Goal: Find specific page/section: Find specific page/section

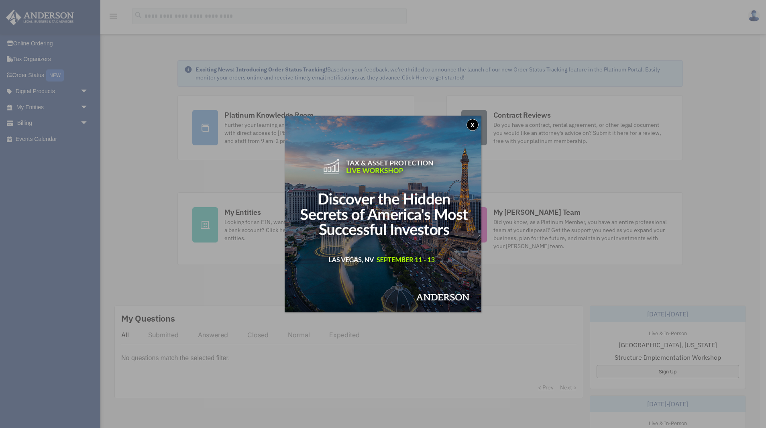
click at [155, 180] on div "x" at bounding box center [383, 214] width 766 height 428
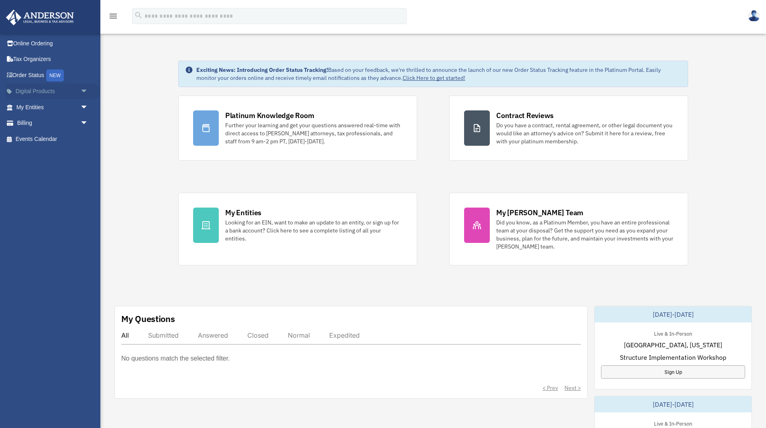
click at [55, 89] on link "Digital Products arrow_drop_down" at bounding box center [53, 92] width 95 height 16
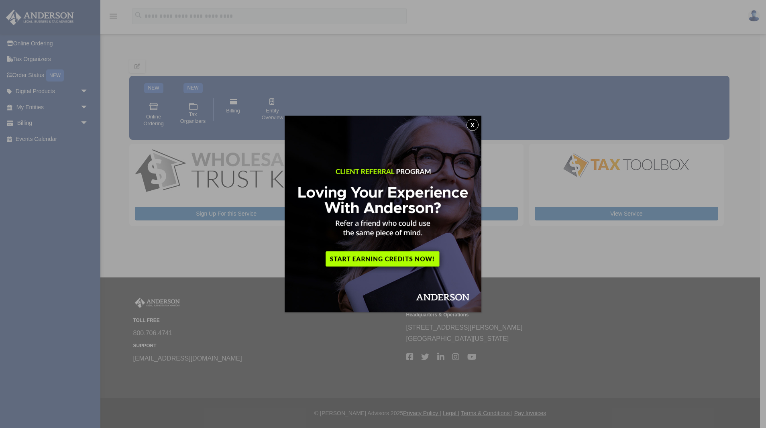
click at [113, 18] on div "x" at bounding box center [383, 214] width 766 height 428
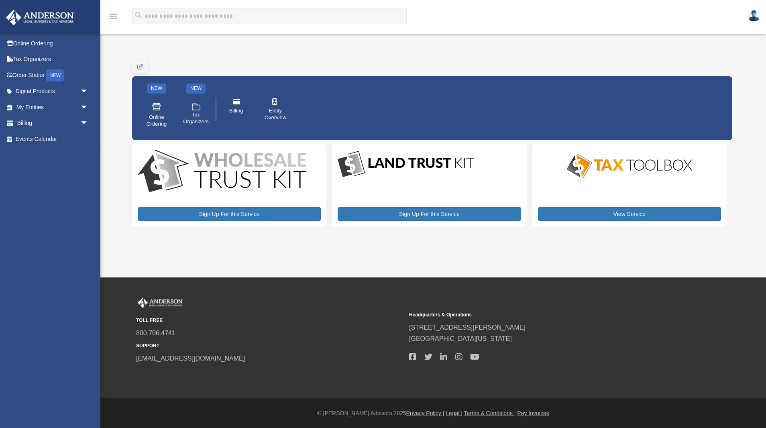
click at [113, 16] on icon "menu" at bounding box center [113, 16] width 10 height 10
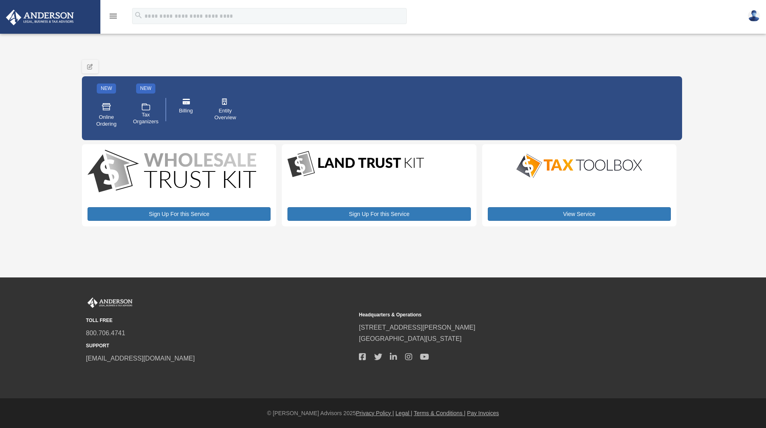
click at [113, 16] on icon "menu" at bounding box center [113, 16] width 10 height 10
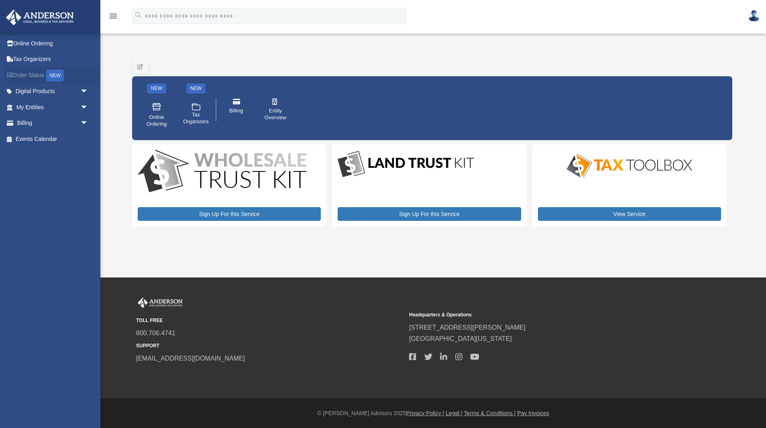
click at [38, 74] on link "Order Status NEW" at bounding box center [53, 75] width 95 height 16
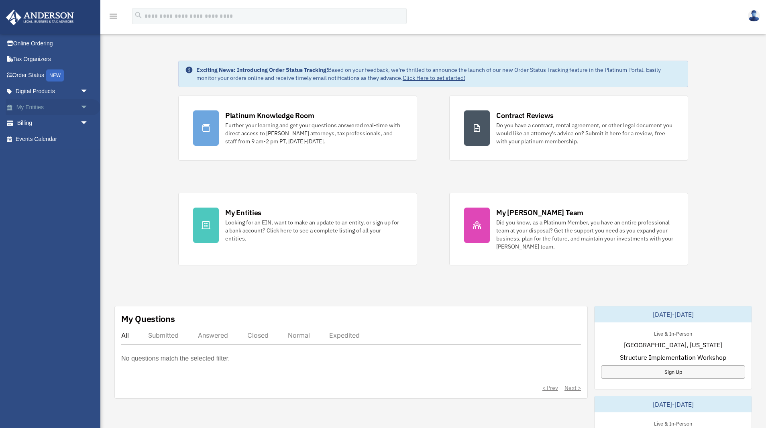
click at [83, 106] on span "arrow_drop_down" at bounding box center [88, 107] width 16 height 16
click at [83, 169] on span "arrow_drop_down" at bounding box center [88, 171] width 16 height 16
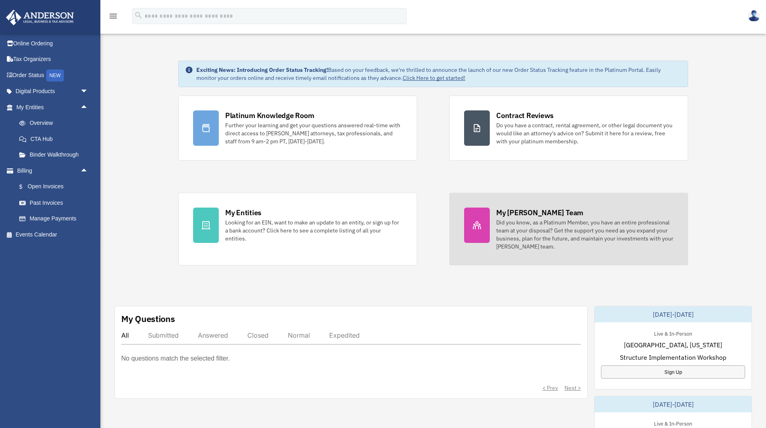
click at [513, 228] on div "Did you know, as a Platinum Member, you have an entire professional team at you…" at bounding box center [584, 234] width 177 height 32
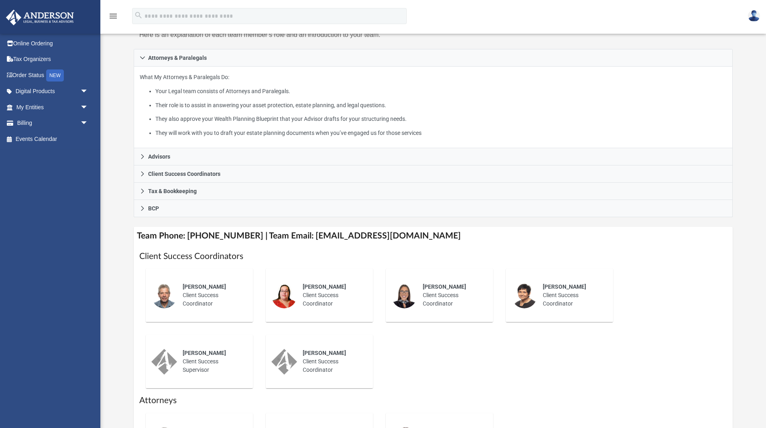
scroll to position [108, 0]
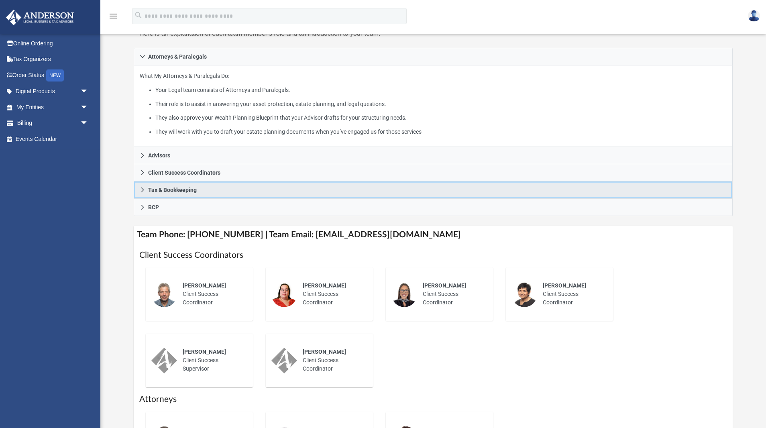
click at [151, 189] on span "Tax & Bookkeeping" at bounding box center [172, 190] width 49 height 6
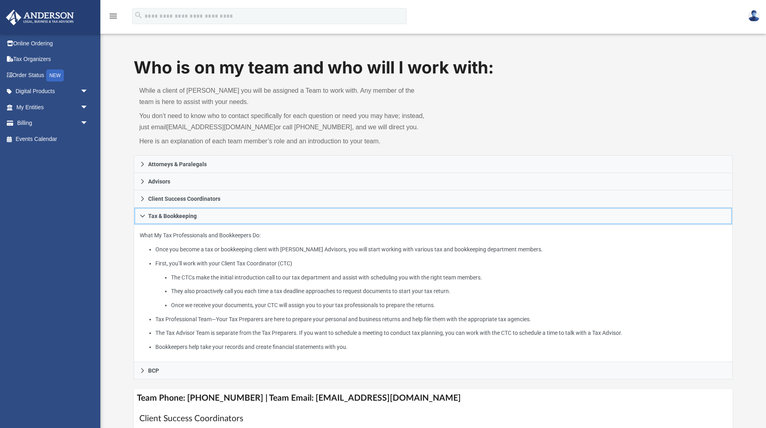
scroll to position [0, 0]
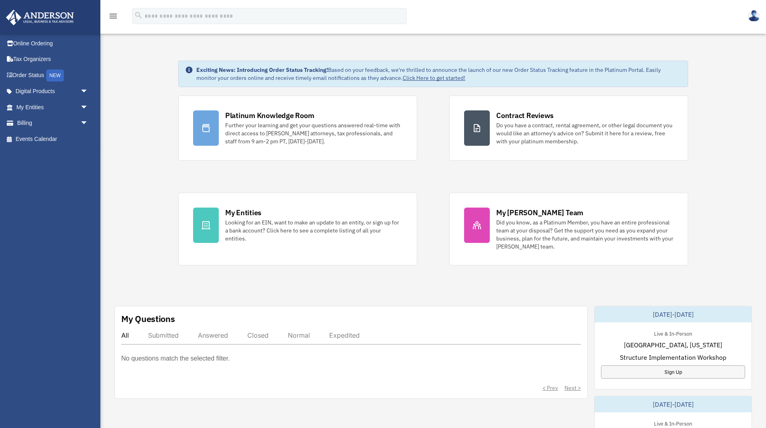
click at [114, 17] on icon "menu" at bounding box center [113, 16] width 10 height 10
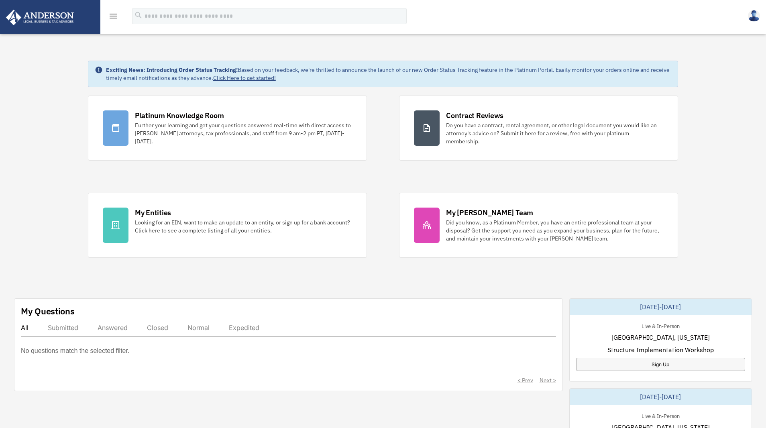
click at [114, 17] on icon "menu" at bounding box center [113, 16] width 10 height 10
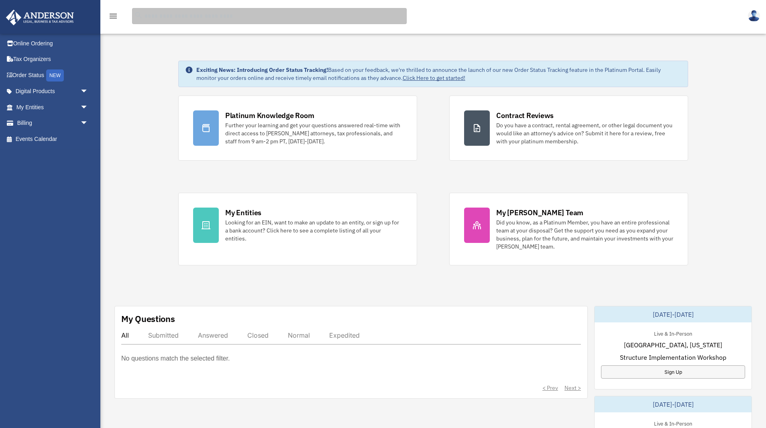
click at [187, 12] on input "search" at bounding box center [269, 16] width 275 height 16
type input "**********"
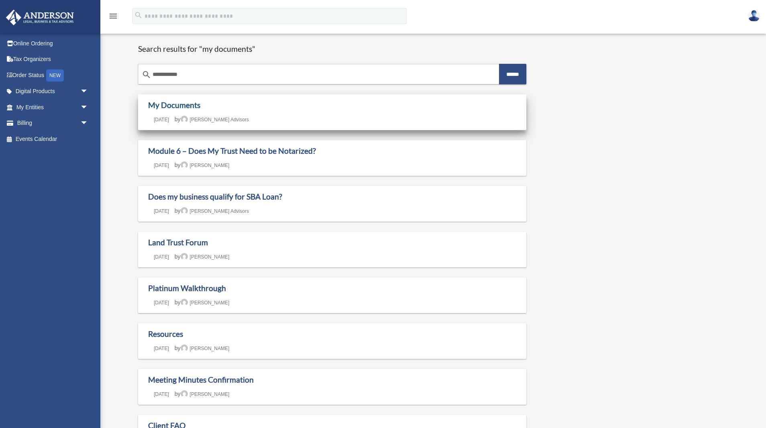
click at [167, 104] on link "My Documents" at bounding box center [174, 104] width 52 height 9
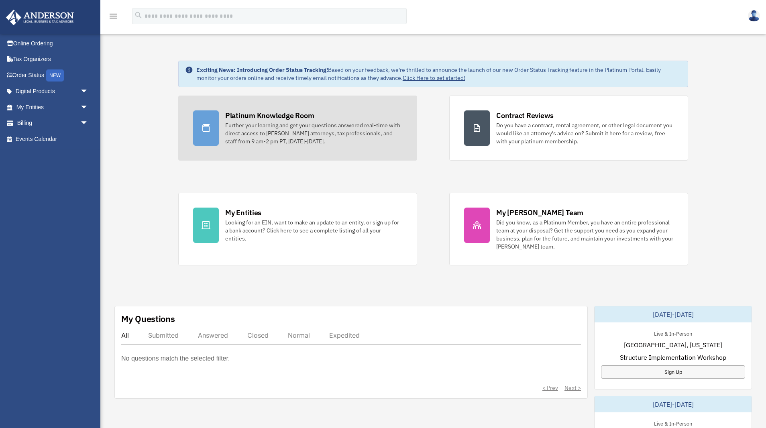
click at [259, 128] on div "Further your learning and get your questions answered real-time with direct acc…" at bounding box center [313, 133] width 177 height 24
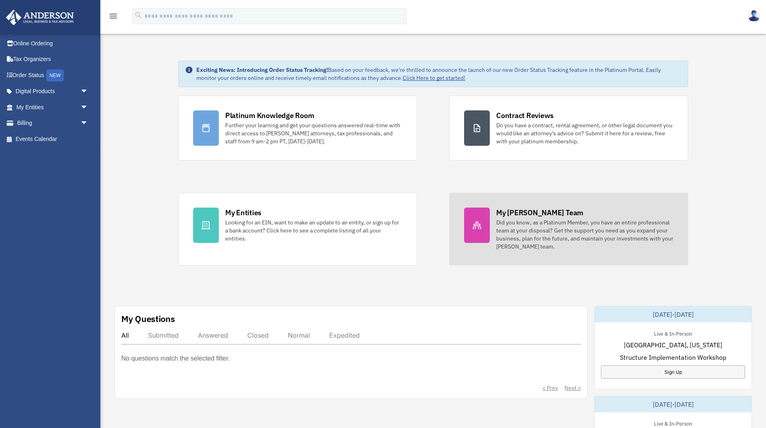
click at [553, 235] on div "Did you know, as a Platinum Member, you have an entire professional team at you…" at bounding box center [584, 234] width 177 height 32
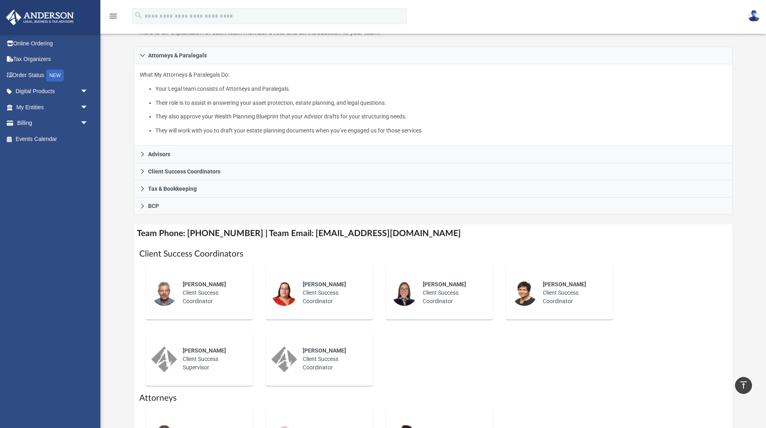
scroll to position [108, 0]
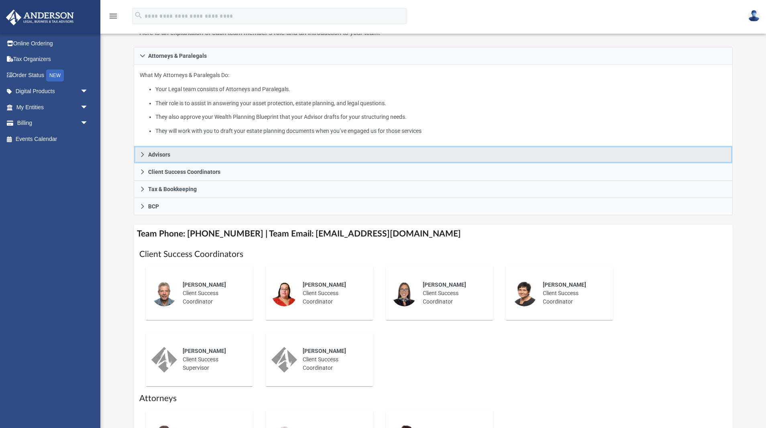
click at [159, 154] on span "Advisors" at bounding box center [159, 155] width 22 height 6
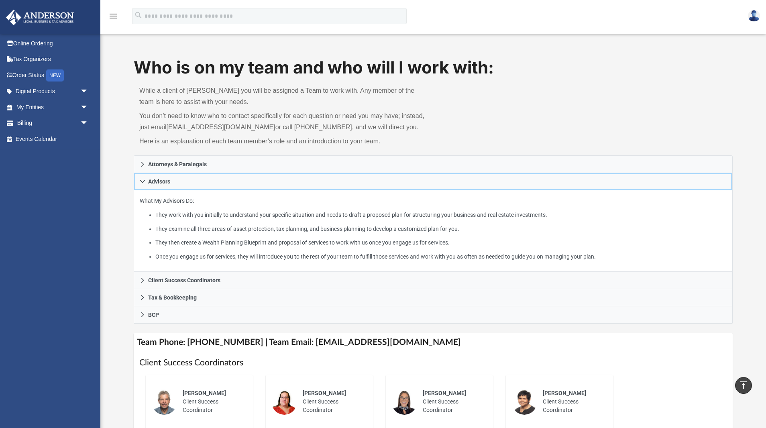
scroll to position [0, 0]
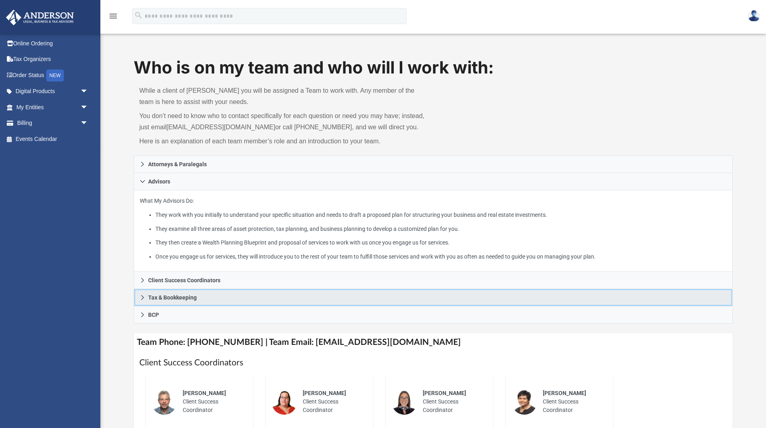
click at [154, 295] on span "Tax & Bookkeeping" at bounding box center [172, 298] width 49 height 6
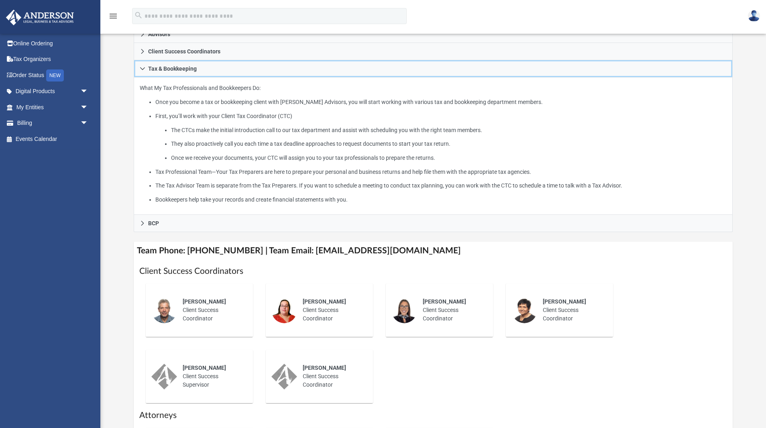
scroll to position [148, 0]
